Goal: Entertainment & Leisure: Browse casually

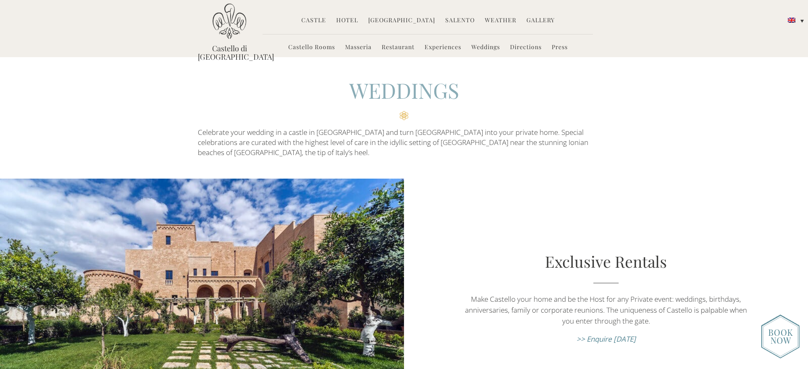
click at [491, 45] on link "Weddings" at bounding box center [485, 48] width 29 height 10
click at [241, 19] on img at bounding box center [229, 21] width 34 height 36
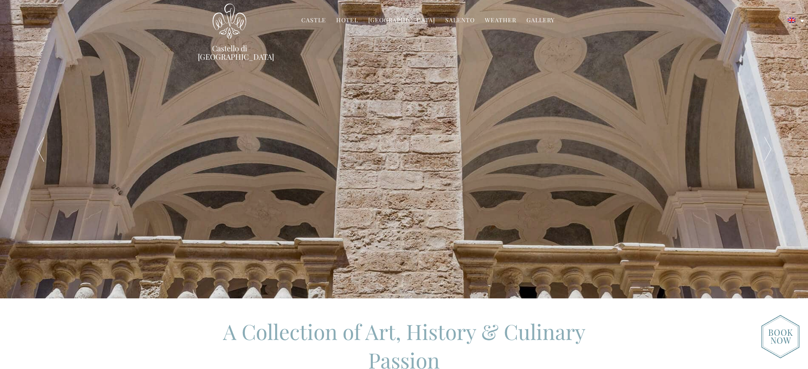
click at [534, 19] on link "Gallery" at bounding box center [540, 21] width 28 height 10
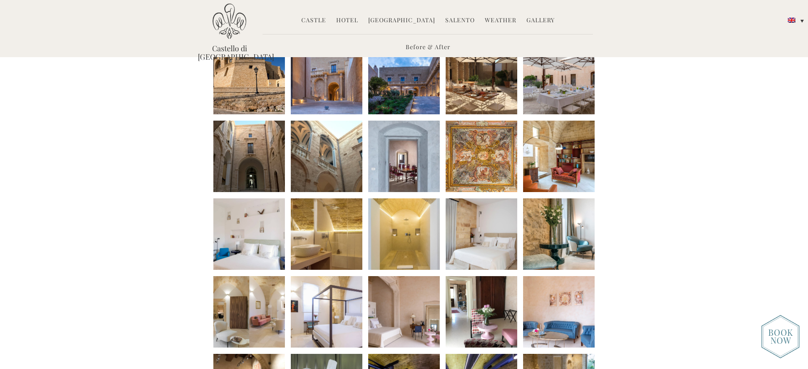
scroll to position [118, 0]
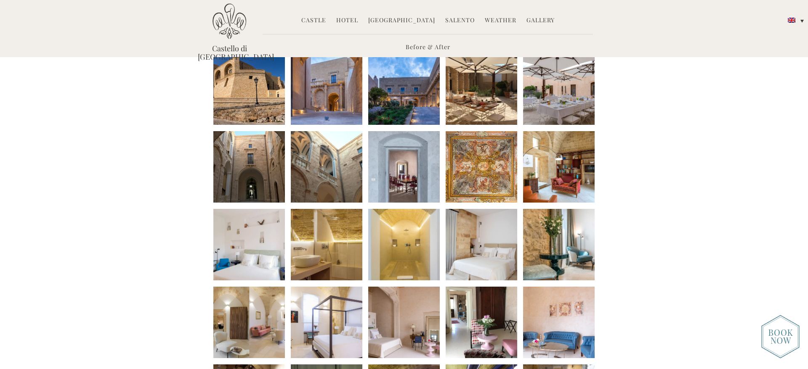
click at [274, 93] on li at bounding box center [249, 89] width 72 height 72
